Goal: Task Accomplishment & Management: Manage account settings

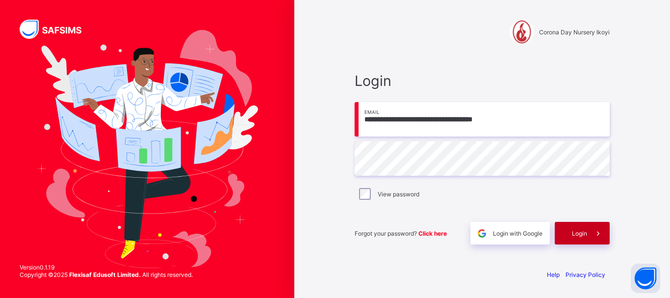
type input "**********"
click at [569, 234] on div "Login" at bounding box center [582, 233] width 55 height 23
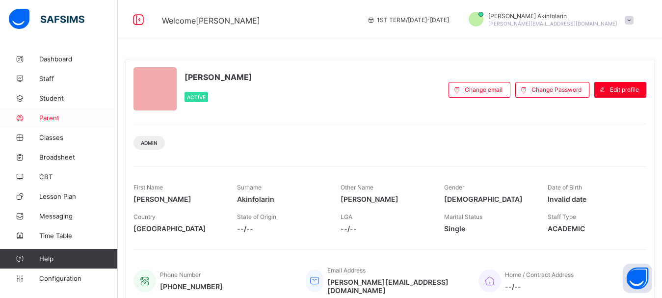
click at [60, 115] on span "Parent" at bounding box center [78, 118] width 78 height 8
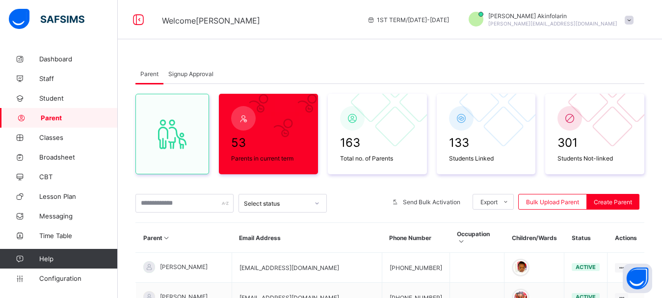
click at [194, 70] on span "Signup Approval" at bounding box center [190, 73] width 45 height 7
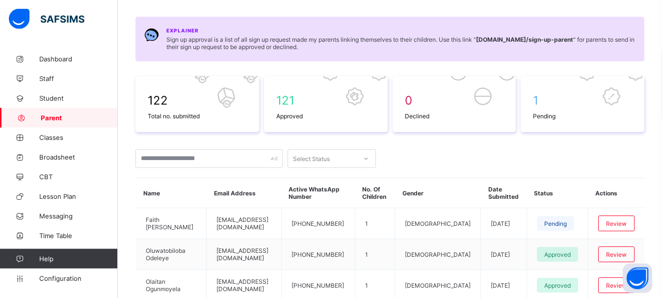
scroll to position [100, 0]
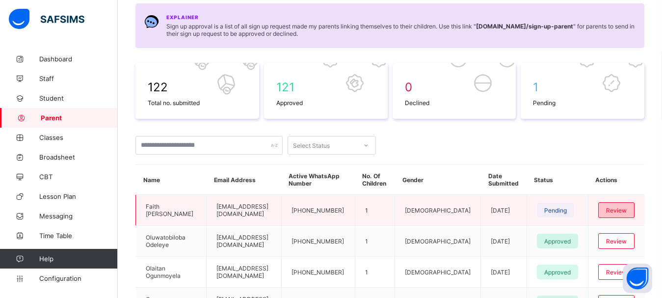
click at [627, 206] on div "Review" at bounding box center [616, 210] width 36 height 16
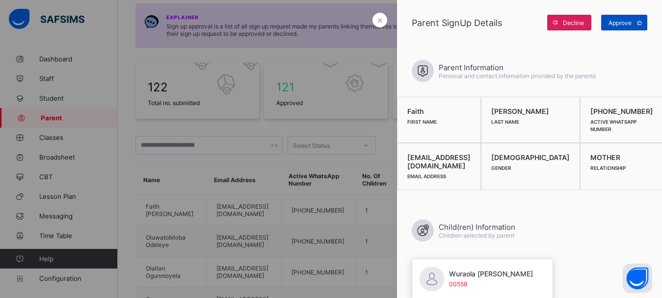
click at [618, 22] on span "Approve" at bounding box center [619, 22] width 23 height 7
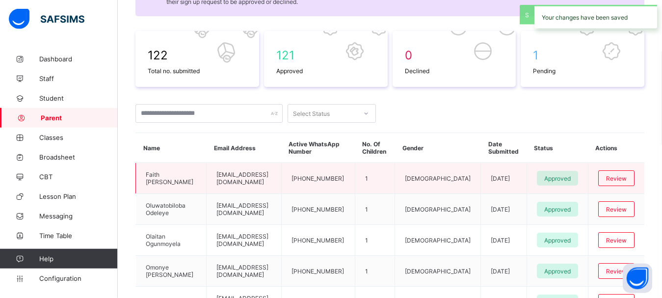
scroll to position [150, 0]
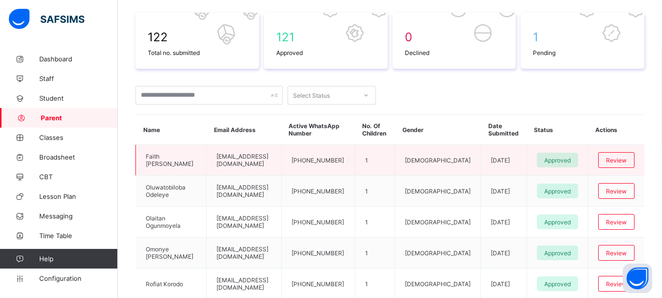
click at [169, 157] on td "Faith Balogun" at bounding box center [171, 160] width 71 height 31
click at [566, 159] on span "Approved" at bounding box center [557, 160] width 26 height 7
click at [614, 157] on div "Review" at bounding box center [616, 160] width 36 height 16
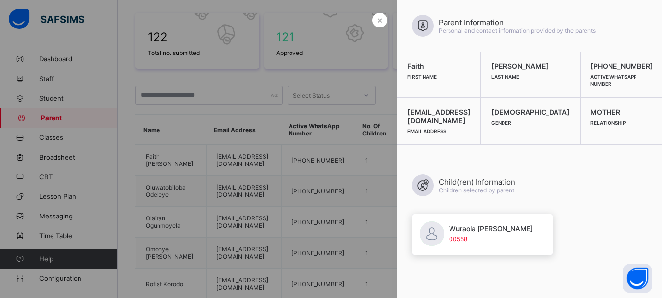
click at [322, 118] on div at bounding box center [331, 149] width 662 height 298
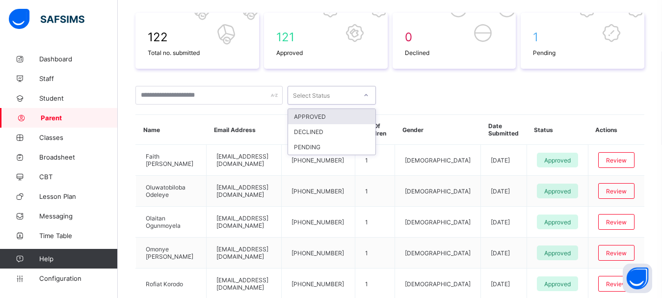
click at [318, 95] on div "Select Status" at bounding box center [311, 95] width 37 height 19
click at [322, 115] on div "APPROVED" at bounding box center [331, 116] width 87 height 15
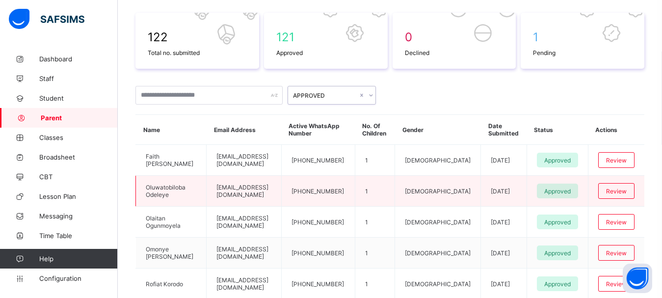
click at [160, 193] on td "Oluwatobiloba Odeleye" at bounding box center [171, 191] width 71 height 31
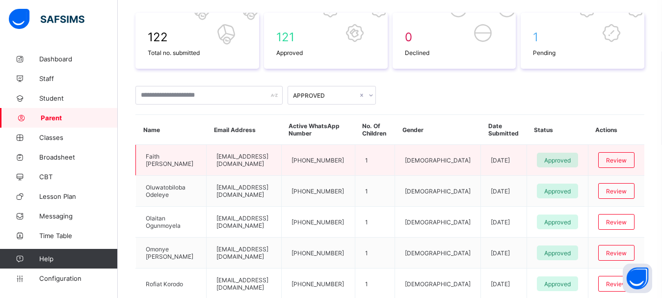
click at [165, 157] on td "Faith Balogun" at bounding box center [171, 160] width 71 height 31
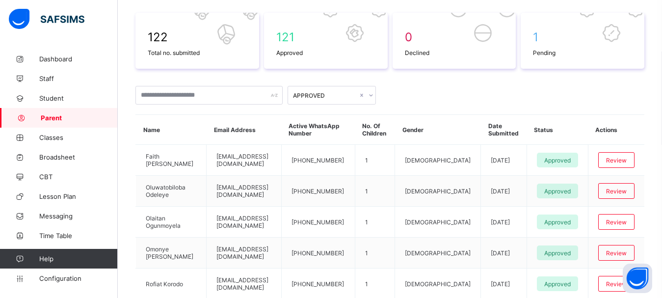
click at [48, 115] on span "Parent" at bounding box center [79, 118] width 77 height 8
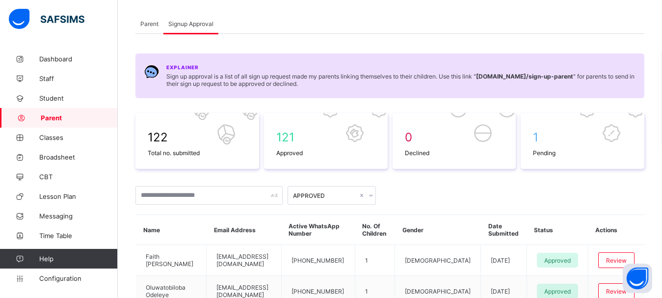
scroll to position [0, 0]
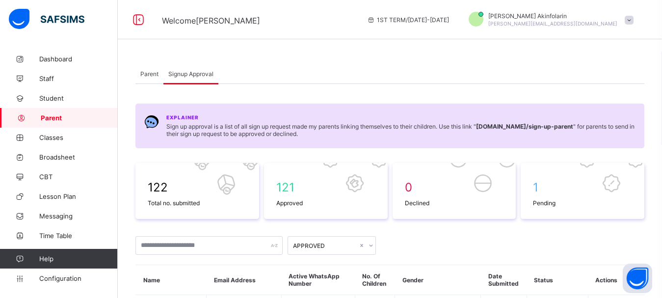
click at [149, 69] on div "Parent" at bounding box center [149, 74] width 28 height 20
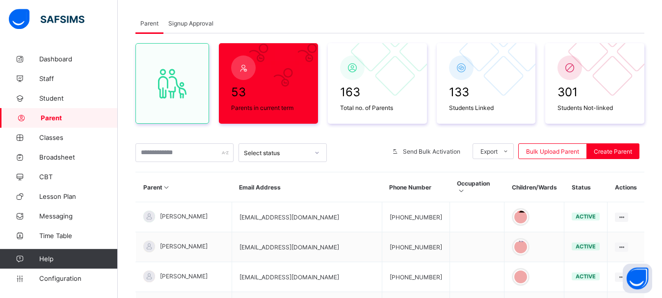
scroll to position [100, 0]
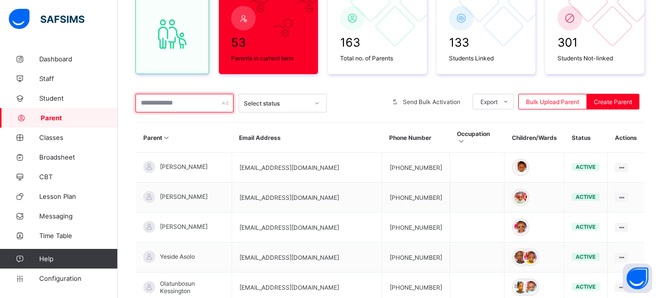
click at [206, 102] on input "text" at bounding box center [184, 103] width 98 height 19
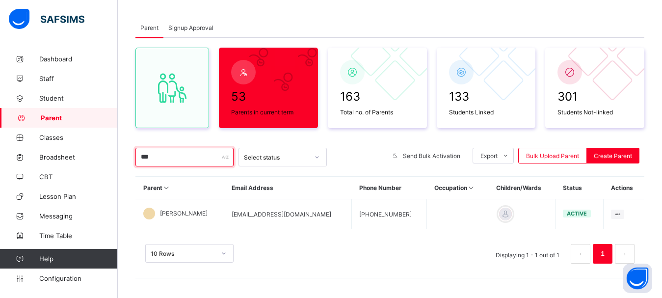
scroll to position [46, 0]
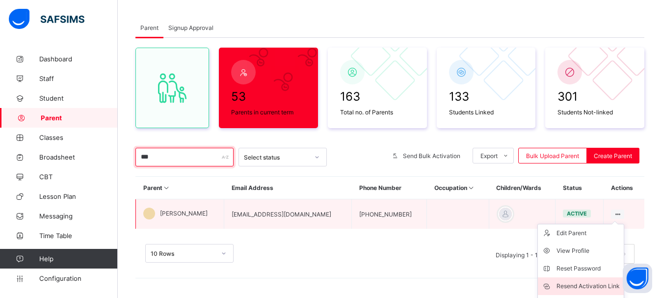
type input "***"
click at [600, 281] on div "Resend Activation Link" at bounding box center [587, 286] width 63 height 10
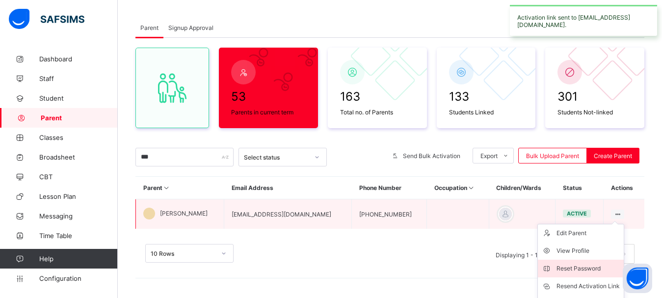
click at [596, 267] on div "Reset Password" at bounding box center [587, 268] width 63 height 10
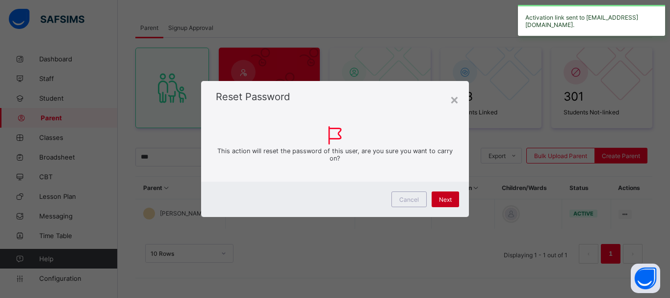
click at [441, 202] on span "Next" at bounding box center [445, 199] width 13 height 7
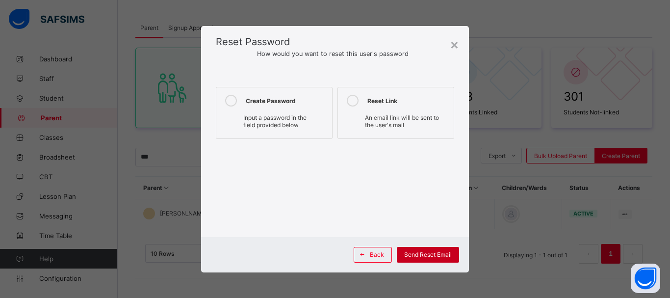
click at [428, 256] on span "Send Reset Email" at bounding box center [428, 254] width 48 height 7
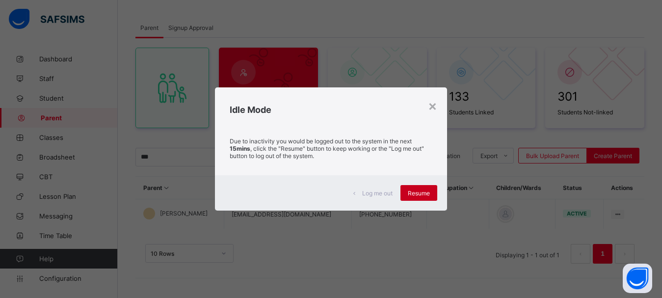
click at [415, 196] on span "Resume" at bounding box center [419, 192] width 22 height 7
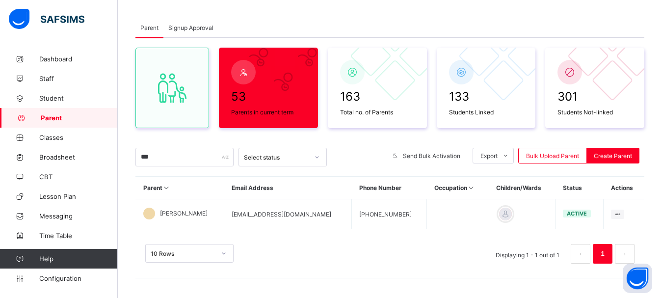
click at [189, 23] on div "Signup Approval" at bounding box center [190, 28] width 55 height 20
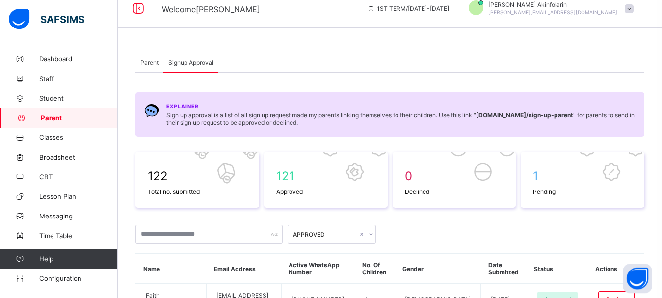
scroll to position [0, 0]
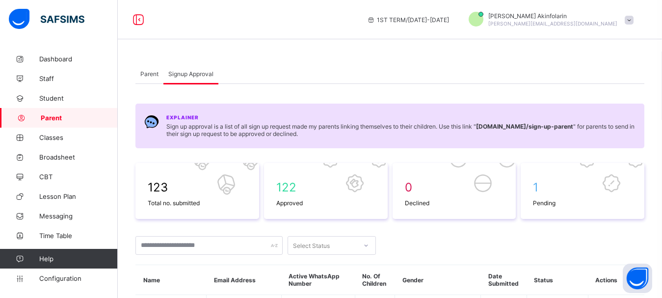
scroll to position [150, 0]
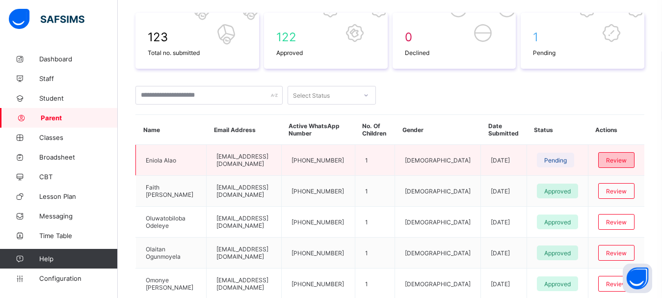
click at [627, 158] on span "Review" at bounding box center [616, 160] width 21 height 7
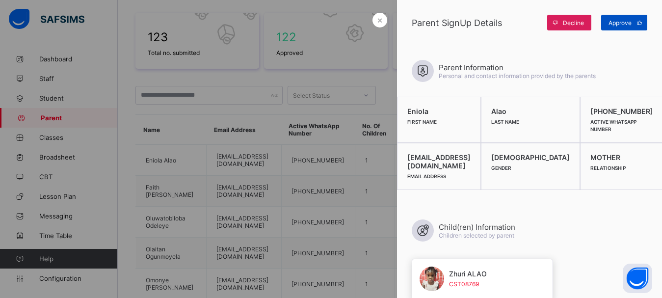
click at [633, 22] on span at bounding box center [639, 23] width 16 height 16
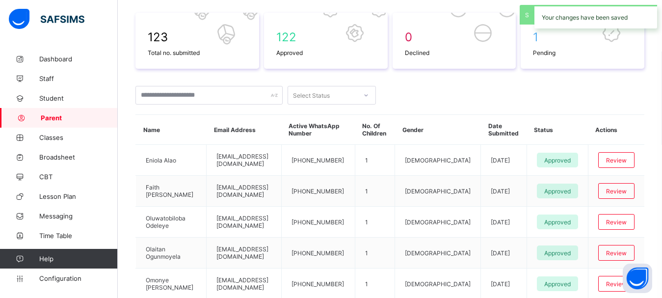
click at [50, 116] on span "Parent" at bounding box center [79, 118] width 77 height 8
click at [52, 116] on span "Parent" at bounding box center [79, 118] width 77 height 8
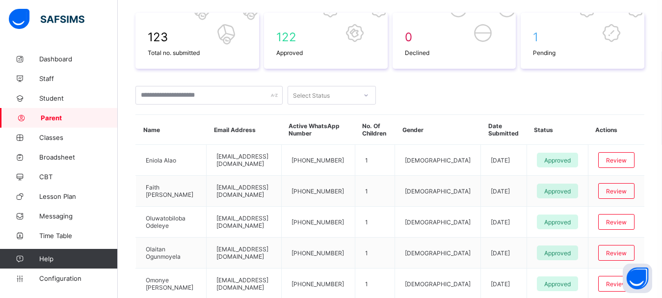
scroll to position [0, 0]
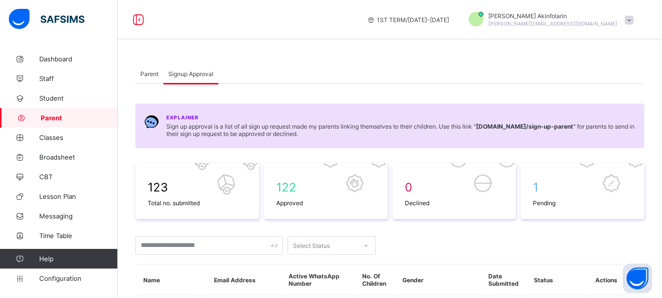
click at [147, 71] on span "Parent" at bounding box center [149, 73] width 18 height 7
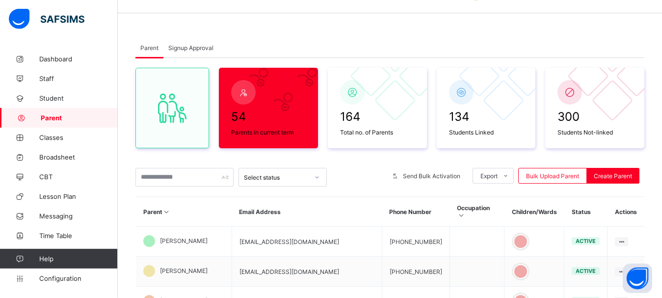
scroll to position [50, 0]
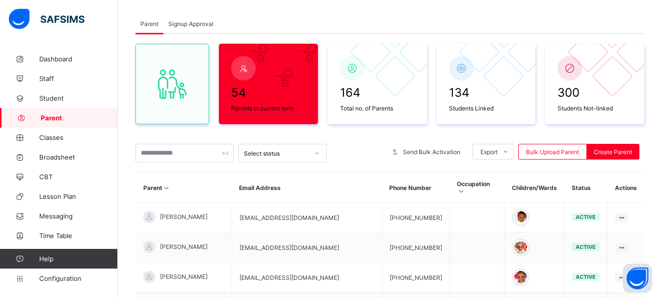
click at [47, 116] on span "Parent" at bounding box center [79, 118] width 77 height 8
click at [172, 23] on span "Signup Approval" at bounding box center [190, 23] width 45 height 7
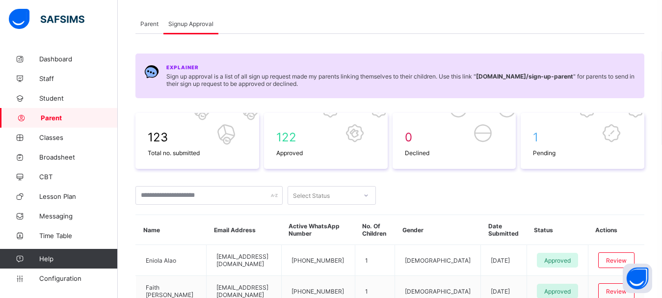
click at [51, 118] on span "Parent" at bounding box center [79, 118] width 77 height 8
click at [150, 25] on span "Parent" at bounding box center [149, 23] width 18 height 7
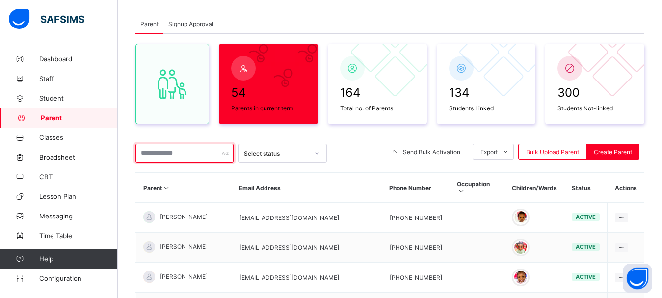
drag, startPoint x: 184, startPoint y: 151, endPoint x: 189, endPoint y: 158, distance: 9.3
click at [184, 151] on input "text" at bounding box center [184, 153] width 98 height 19
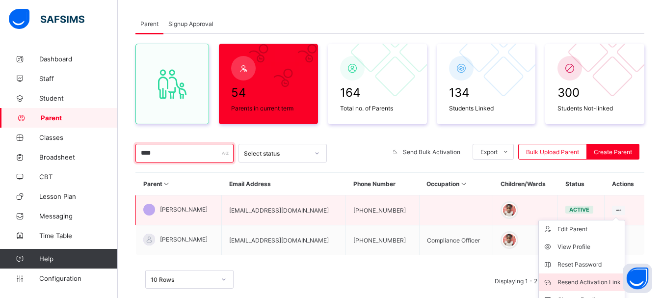
type input "****"
click at [597, 281] on div "Resend Activation Link" at bounding box center [588, 282] width 63 height 10
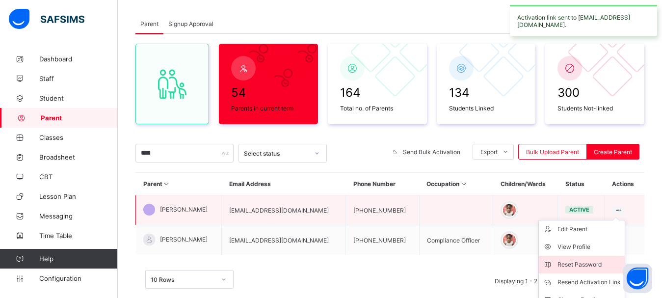
click at [590, 261] on div "Reset Password" at bounding box center [588, 265] width 63 height 10
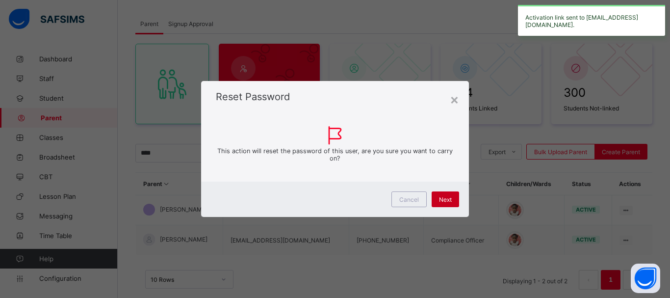
click at [444, 202] on span "Next" at bounding box center [445, 199] width 13 height 7
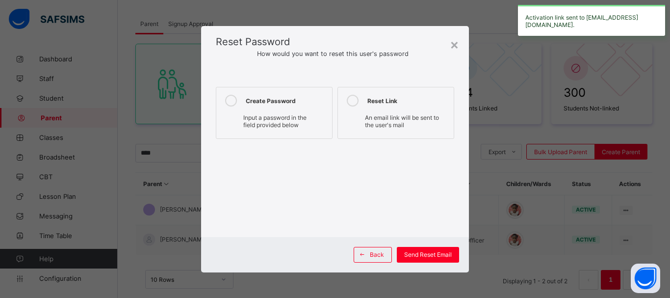
click at [381, 120] on span "An email link will be sent to the user's mail" at bounding box center [402, 121] width 74 height 15
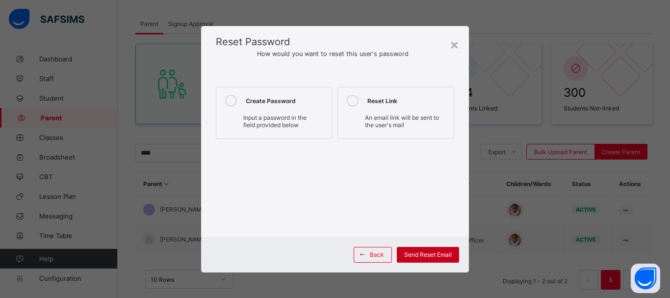
click at [434, 255] on span "Send Reset Email" at bounding box center [428, 254] width 48 height 7
